Goal: Navigation & Orientation: Find specific page/section

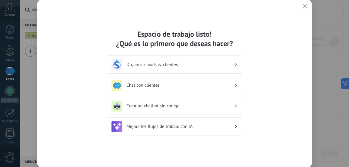
click at [305, 5] on icon "button" at bounding box center [305, 6] width 5 height 5
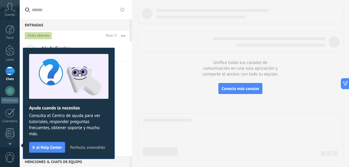
click at [12, 10] on icon at bounding box center [10, 7] width 11 height 9
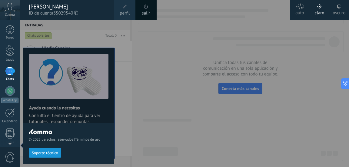
click at [54, 9] on div "[PERSON_NAME]" at bounding box center [68, 6] width 79 height 7
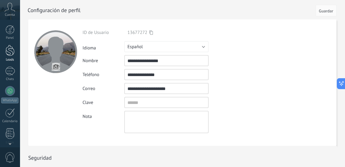
click at [9, 51] on div at bounding box center [9, 50] width 9 height 11
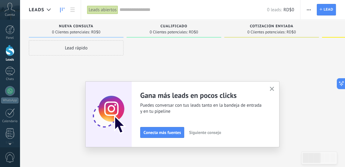
click at [272, 87] on icon "button" at bounding box center [272, 89] width 5 height 5
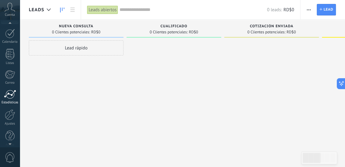
scroll to position [85, 0]
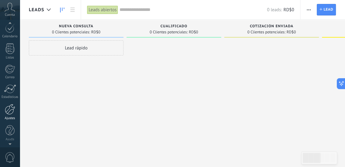
click at [12, 109] on div at bounding box center [10, 109] width 10 height 11
